Goal: Use online tool/utility

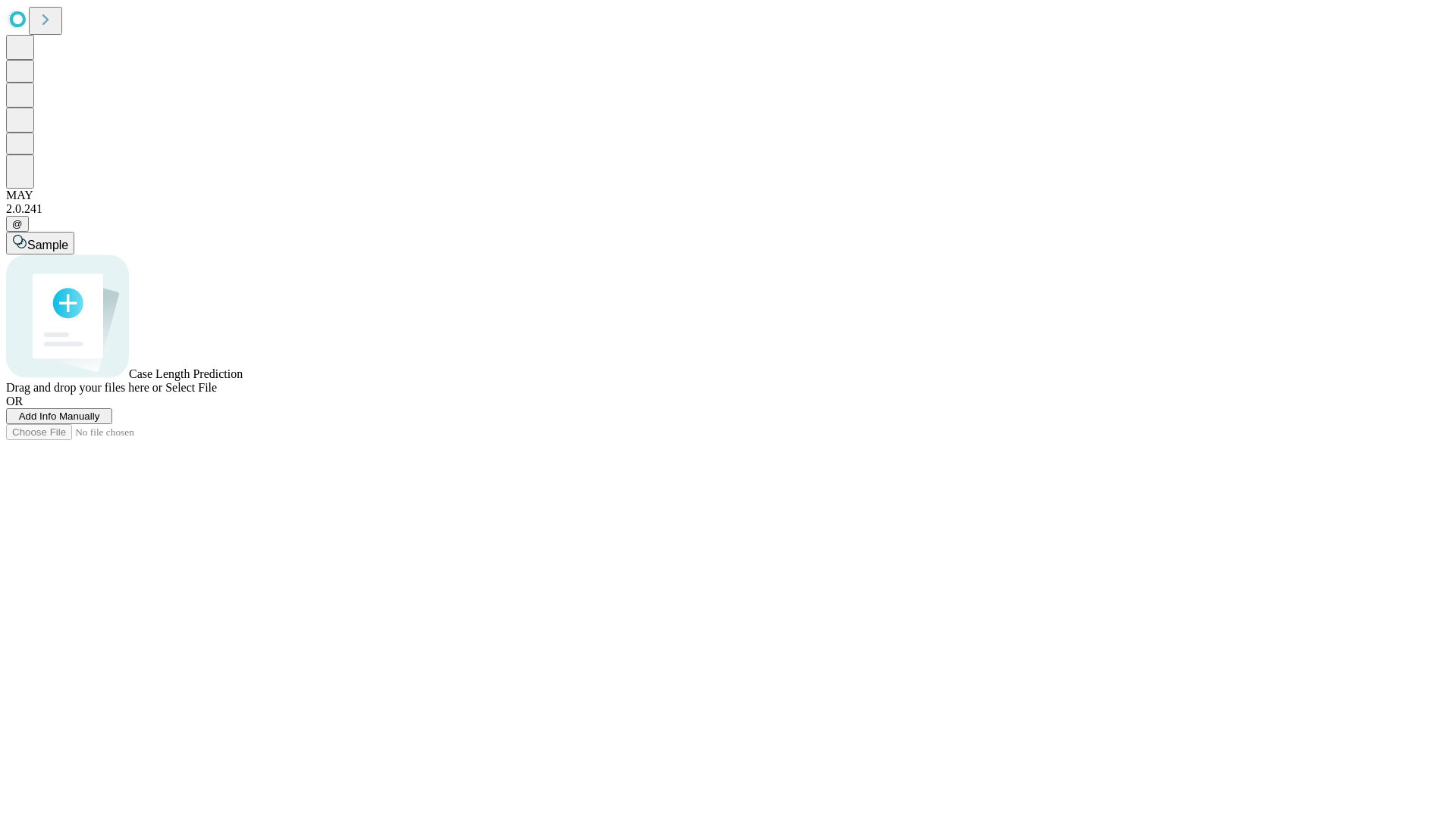
click at [217, 394] on span "Select File" at bounding box center [191, 387] width 52 height 13
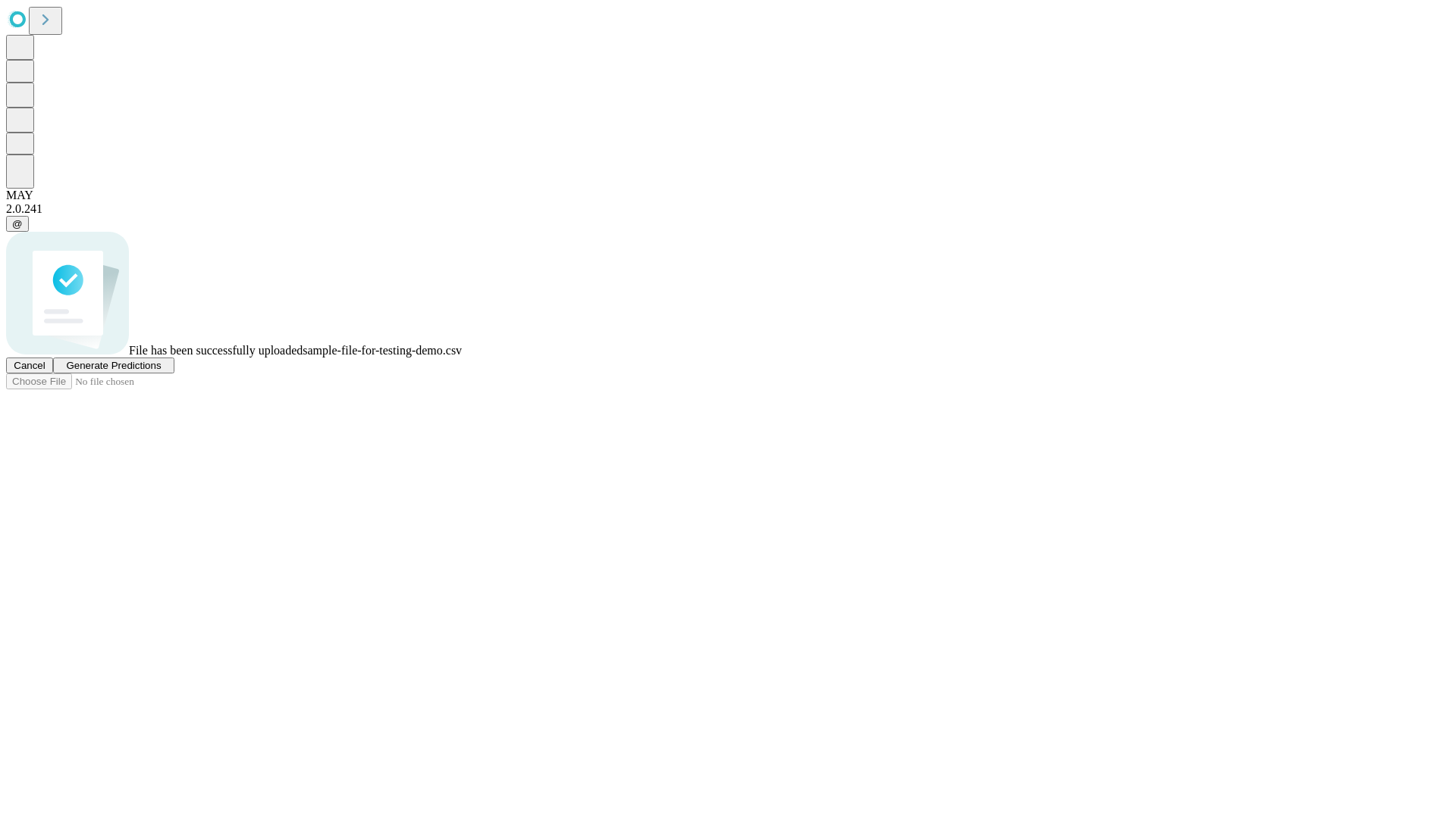
click at [161, 372] on span "Generate Predictions" at bounding box center [113, 366] width 95 height 11
